Goal: Obtain resource: Download file/media

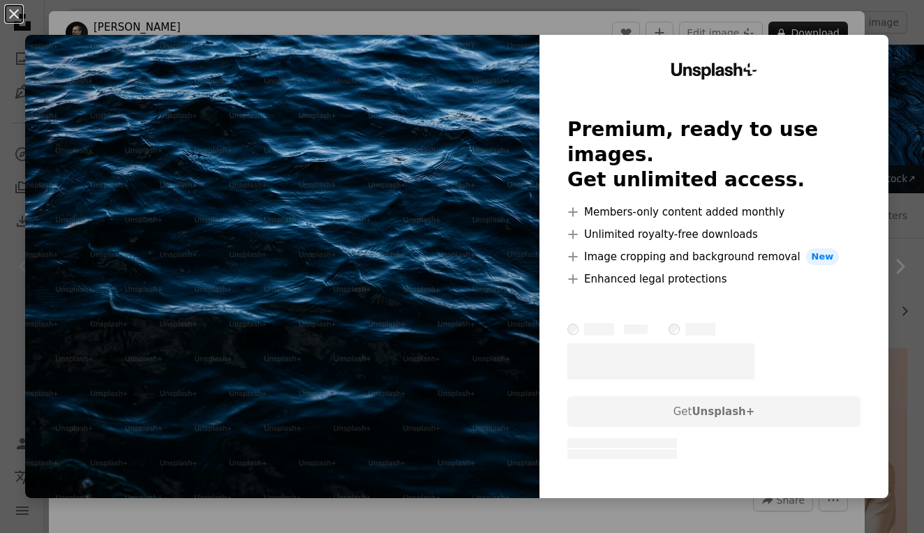
scroll to position [43, 0]
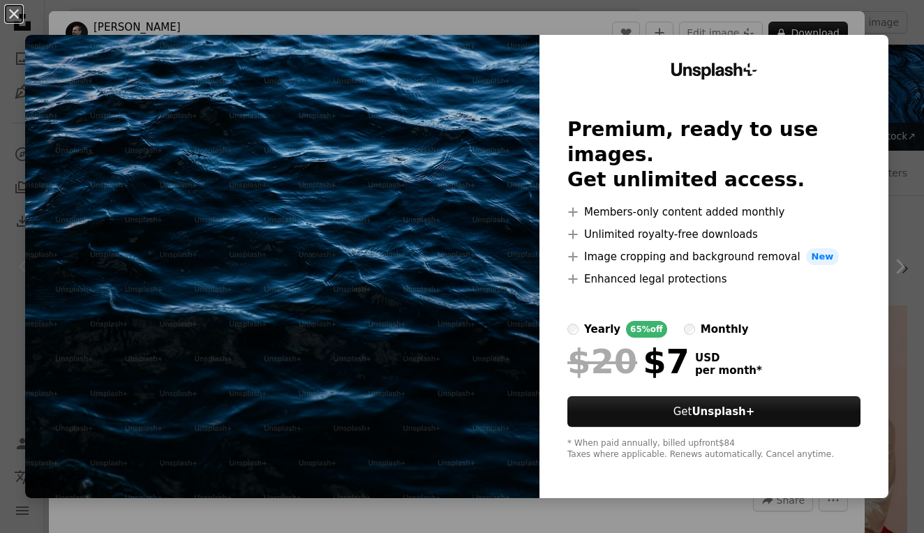
click at [813, 17] on div "An X shape Unsplash+ Premium, ready to use images. Get unlimited access. A plus…" at bounding box center [462, 266] width 924 height 533
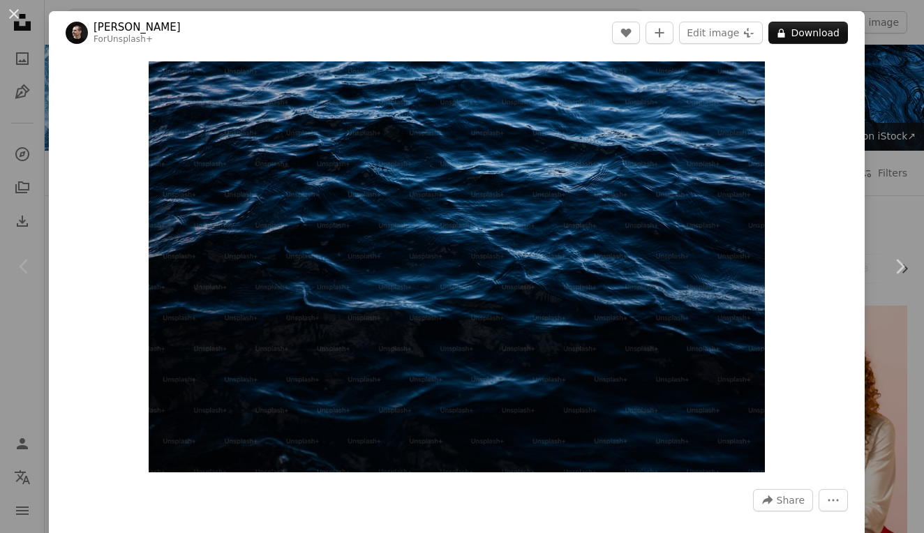
click at [891, 66] on div "An X shape Chevron left Chevron right [PERSON_NAME] For Unsplash+ A heart A plu…" at bounding box center [462, 266] width 924 height 533
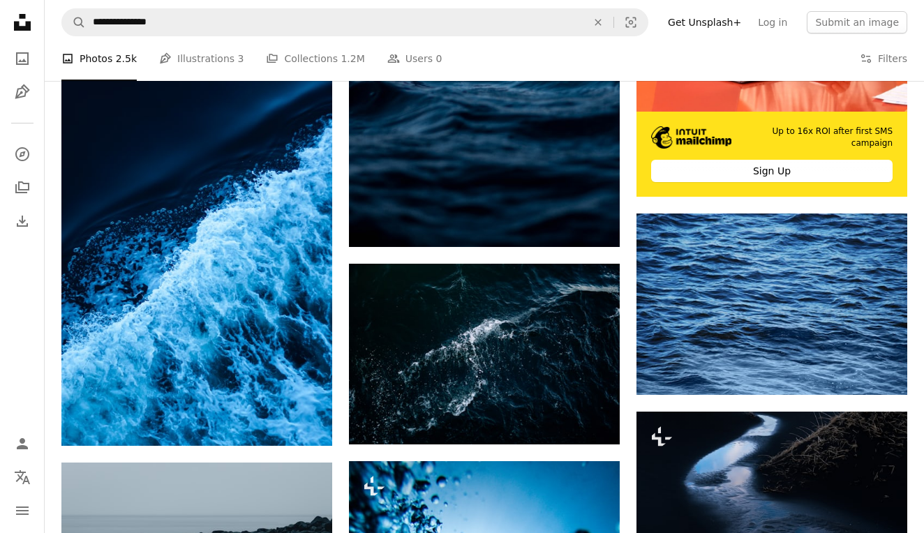
scroll to position [530, 0]
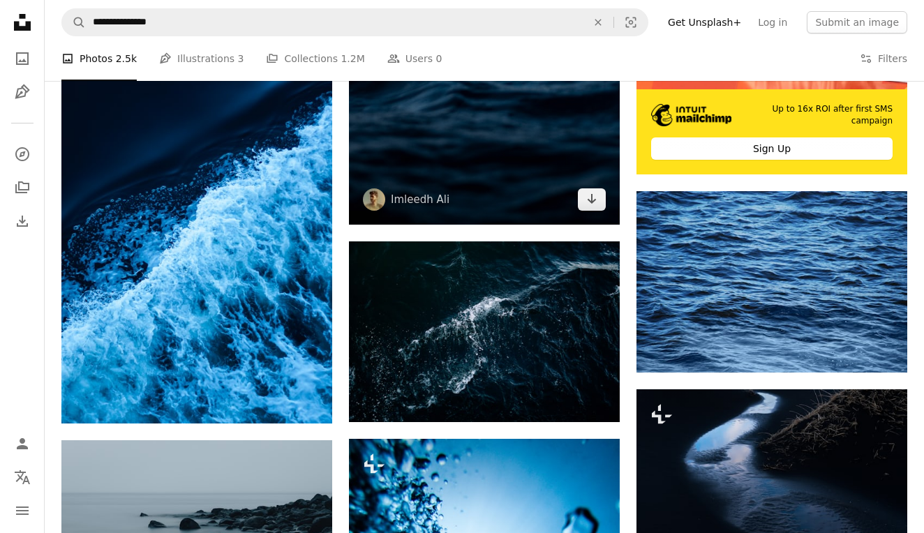
click at [539, 166] on img at bounding box center [484, 22] width 271 height 406
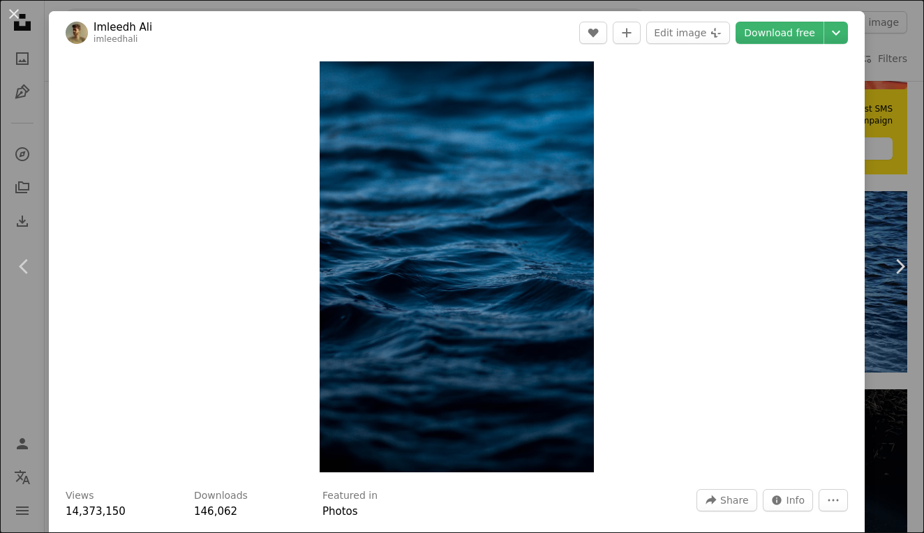
click at [910, 147] on div "An X shape Chevron left Chevron right Imleedh Ali imleedhali A heart A plus sig…" at bounding box center [462, 266] width 924 height 533
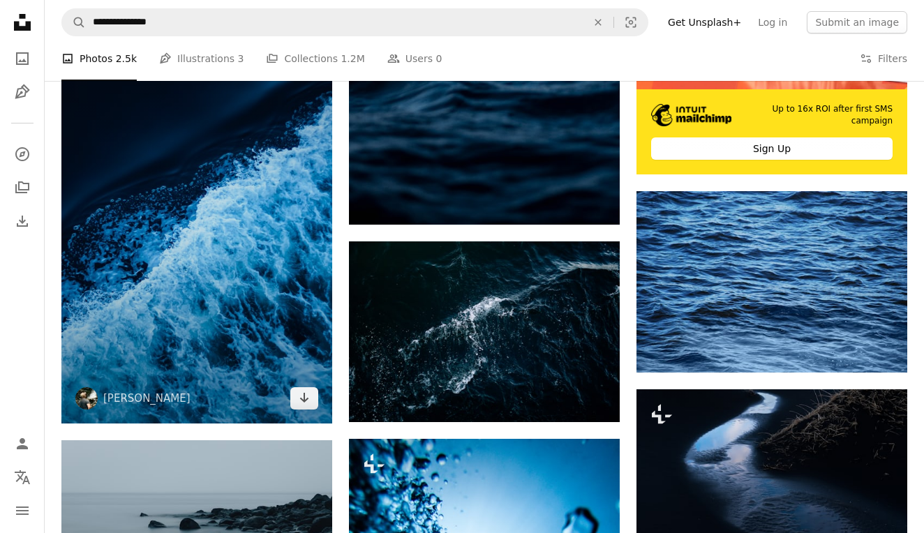
scroll to position [137, 0]
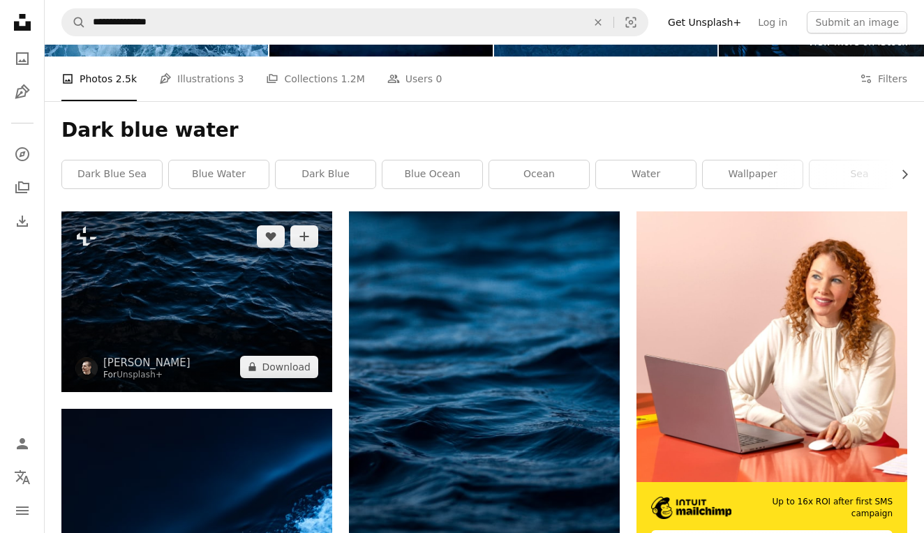
click at [184, 282] on img at bounding box center [196, 301] width 271 height 180
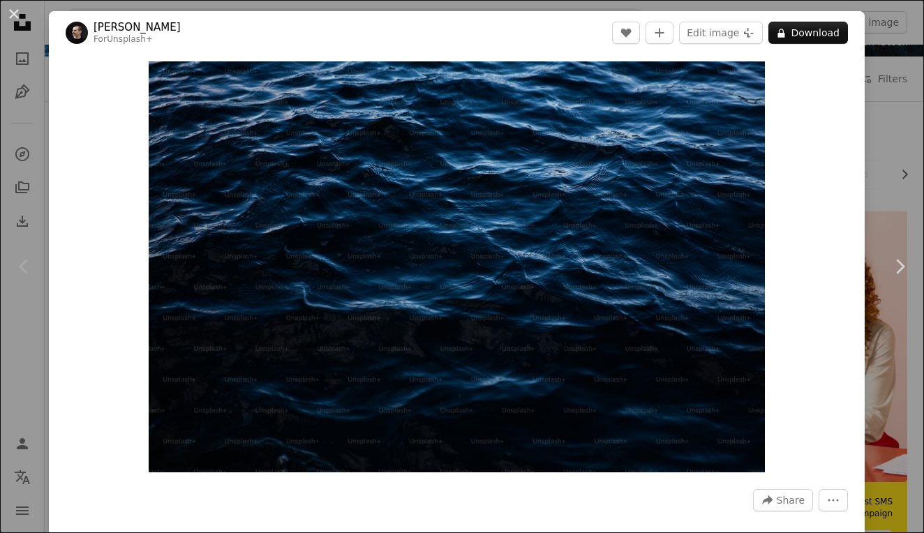
click at [23, 76] on div "An X shape Chevron left Chevron right [PERSON_NAME] For Unsplash+ A heart A plu…" at bounding box center [462, 266] width 924 height 533
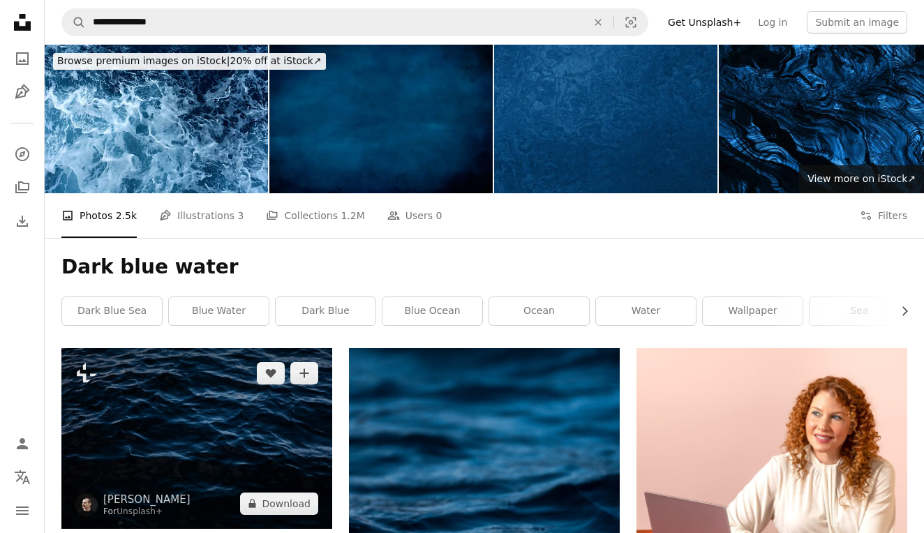
click at [241, 416] on img at bounding box center [196, 438] width 271 height 180
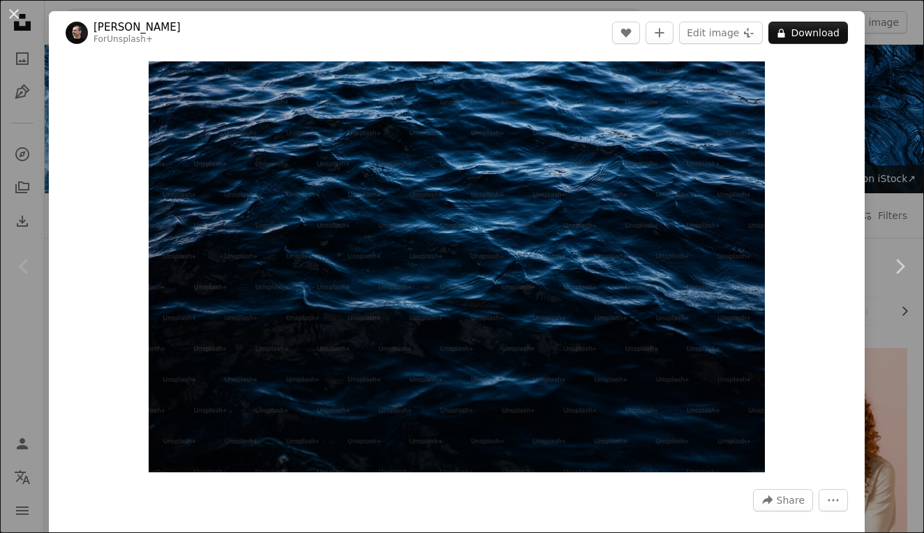
click at [880, 107] on div "An X shape Chevron left Chevron right [PERSON_NAME] For Unsplash+ A heart A plu…" at bounding box center [462, 266] width 924 height 533
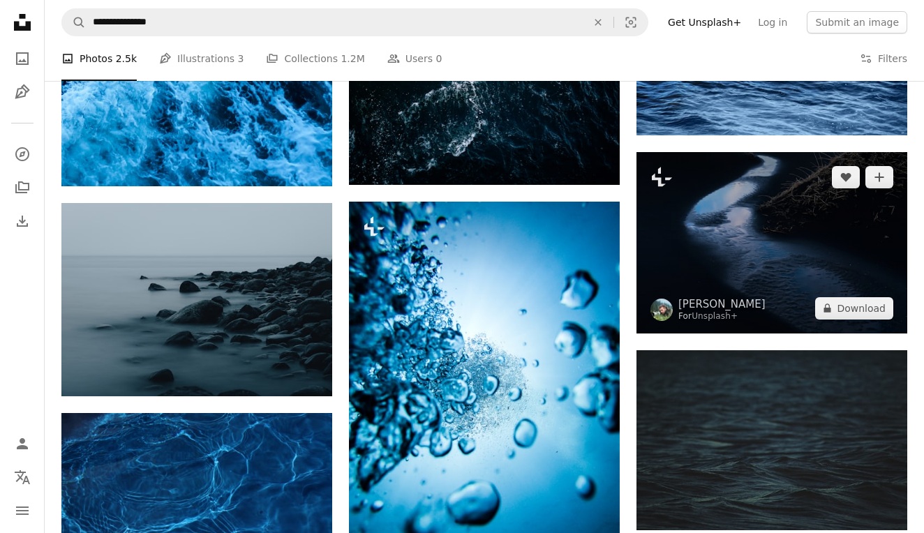
scroll to position [602, 0]
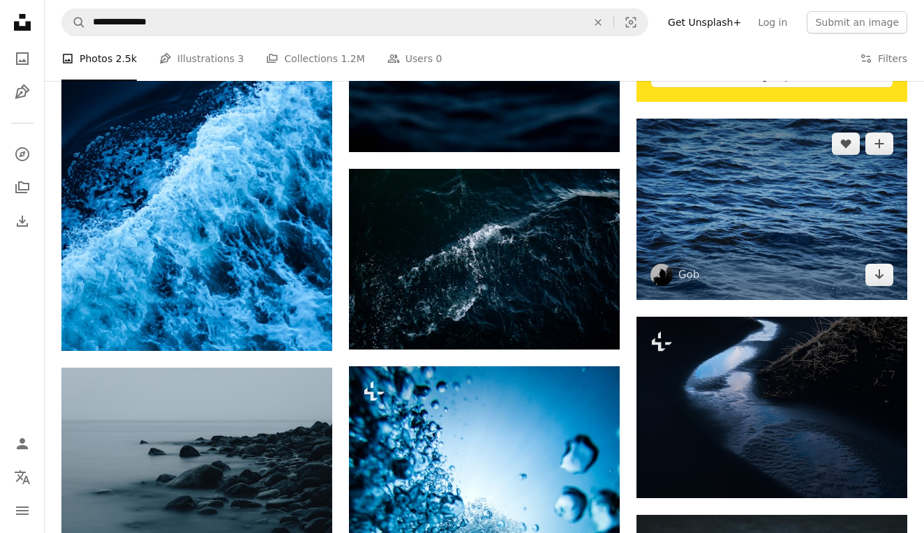
click at [804, 187] on img at bounding box center [771, 209] width 271 height 181
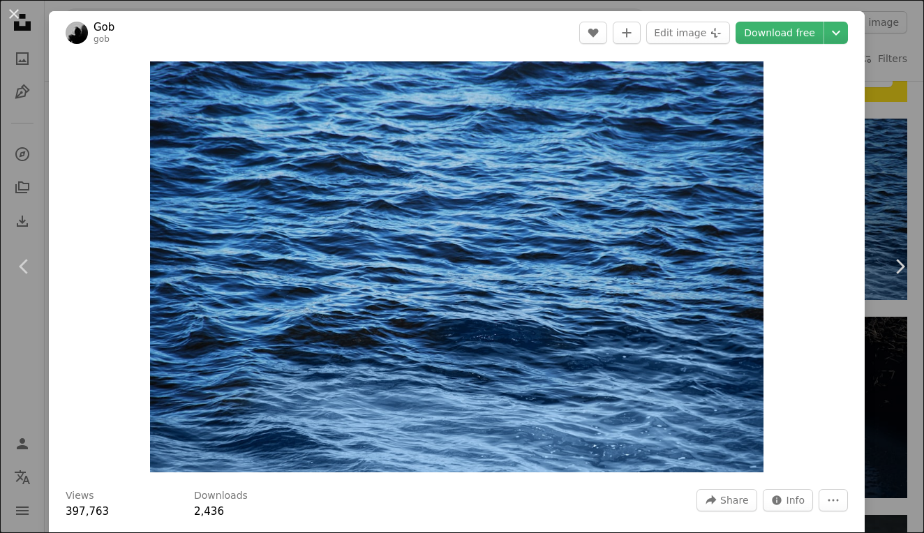
click at [902, 121] on div "An X shape Chevron left Chevron right Gob gob A heart A plus sign Edit image Pl…" at bounding box center [462, 266] width 924 height 533
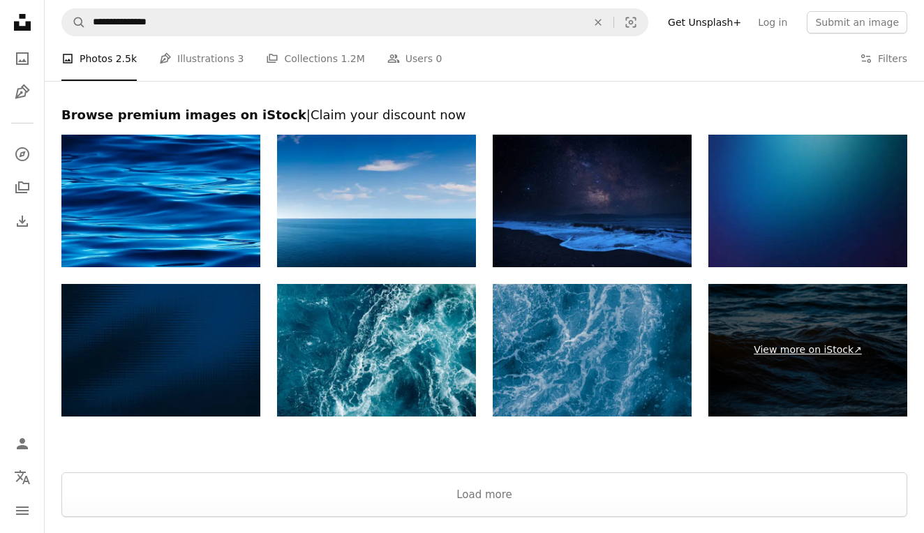
scroll to position [2743, 0]
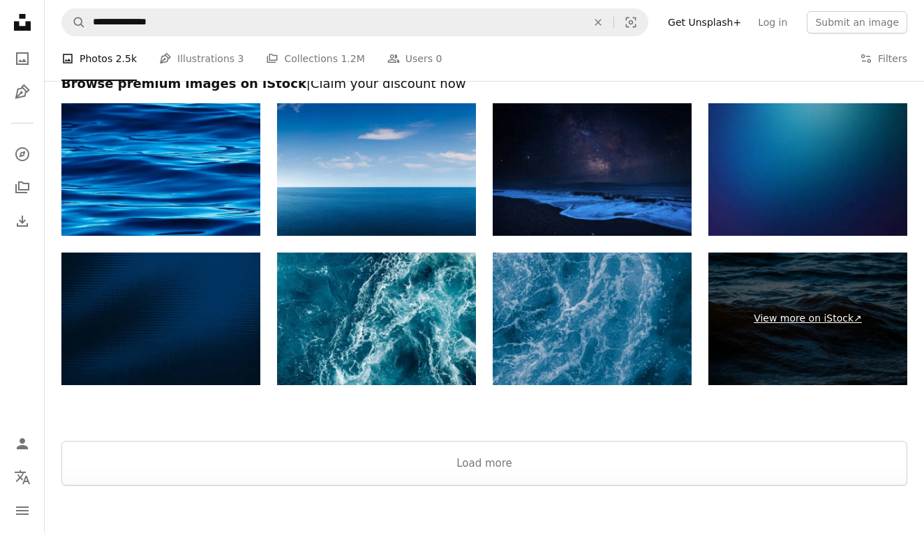
click at [800, 313] on link "View more on iStock ↗" at bounding box center [807, 319] width 199 height 133
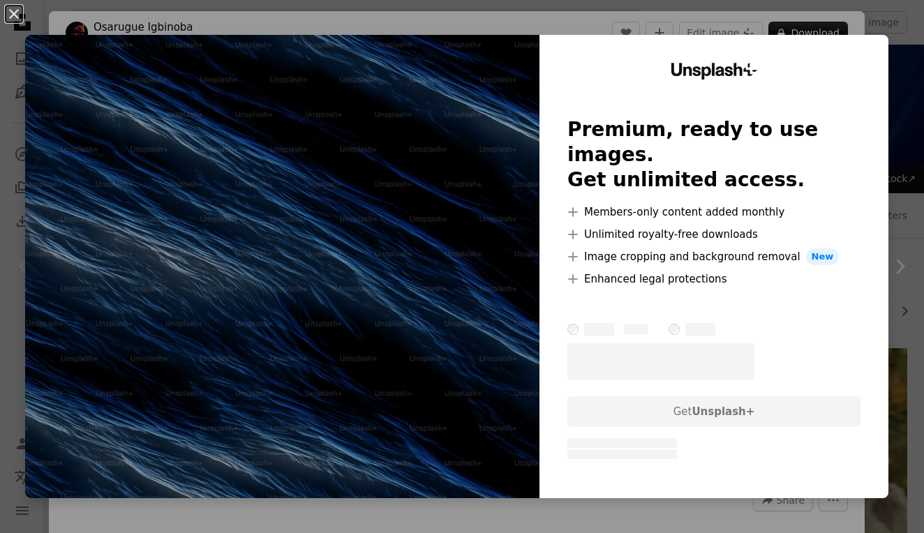
scroll to position [142, 0]
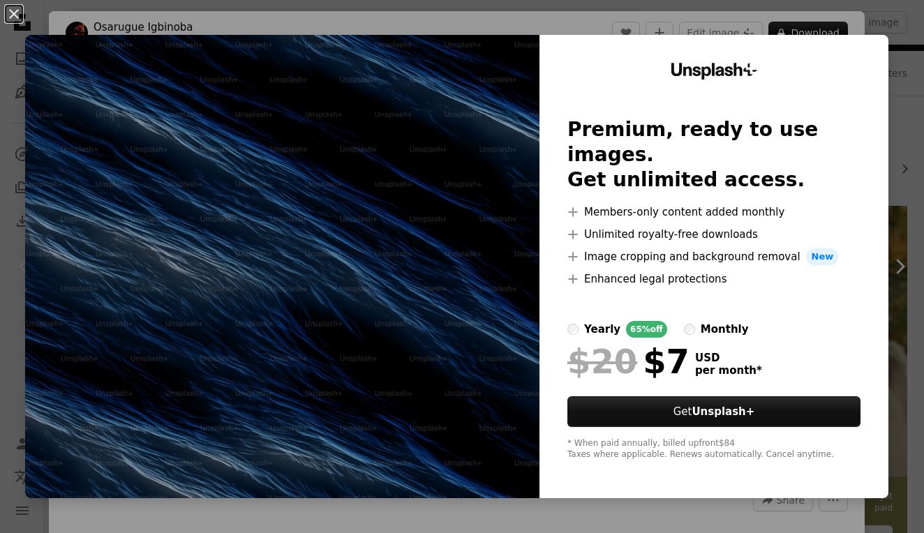
click at [868, 24] on div "An X shape Unsplash+ Premium, ready to use images. Get unlimited access. A plus…" at bounding box center [462, 266] width 924 height 533
